Goal: Book appointment/travel/reservation

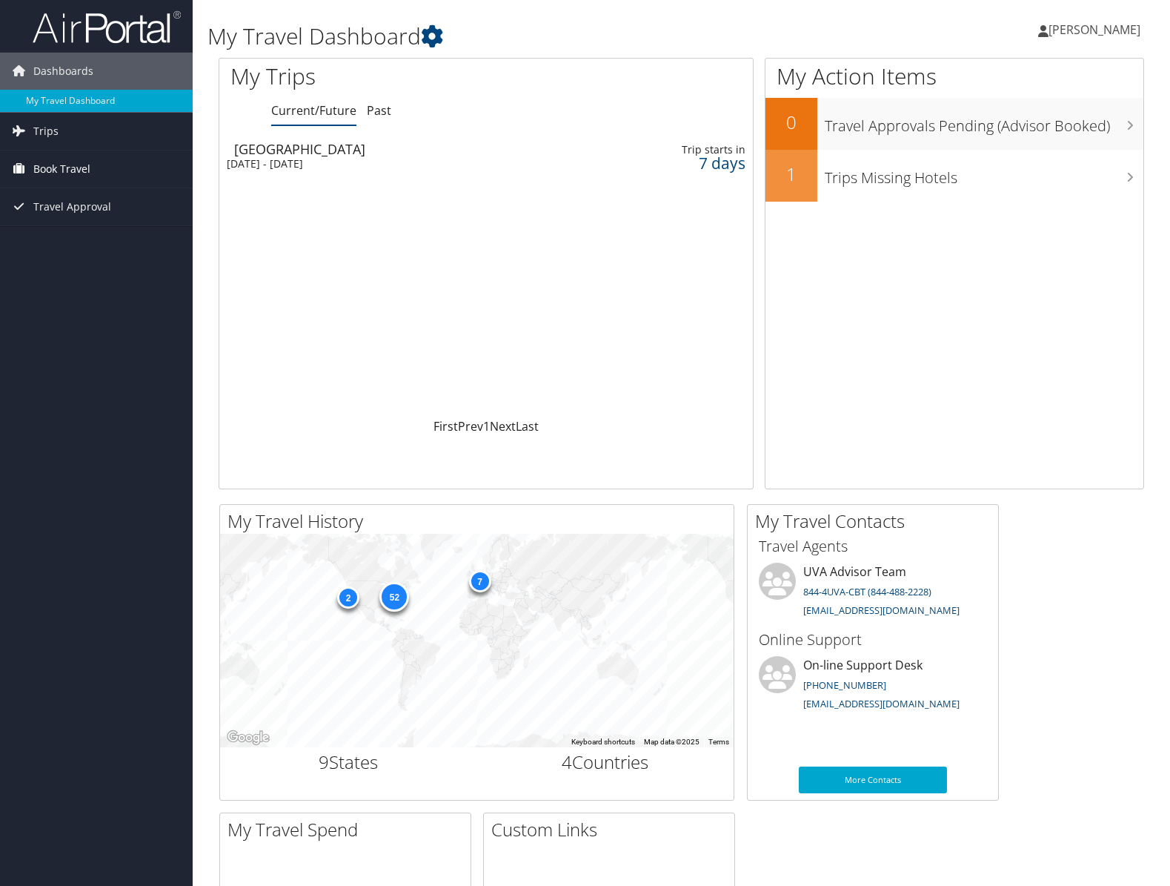
click at [86, 168] on span "Book Travel" at bounding box center [61, 168] width 57 height 37
click at [75, 172] on span "Book Travel" at bounding box center [61, 168] width 57 height 37
click at [74, 170] on span "Book Travel" at bounding box center [61, 168] width 57 height 37
click at [73, 252] on link "Book/Manage Online Trips" at bounding box center [96, 243] width 193 height 22
